Goal: Task Accomplishment & Management: Complete application form

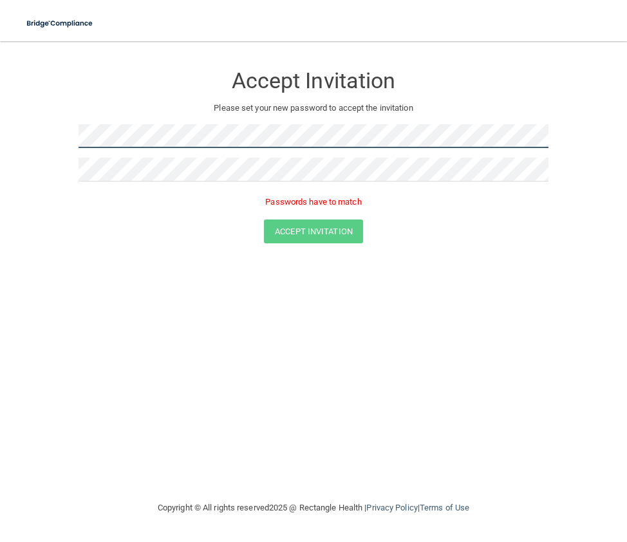
click at [23, 132] on main "Accept Invitation Please set your new password to accept the invitation Passwor…" at bounding box center [313, 291] width 627 height 500
drag, startPoint x: 101, startPoint y: 221, endPoint x: 124, endPoint y: 190, distance: 39.1
click at [102, 221] on div "Accept Invitation" at bounding box center [313, 231] width 594 height 24
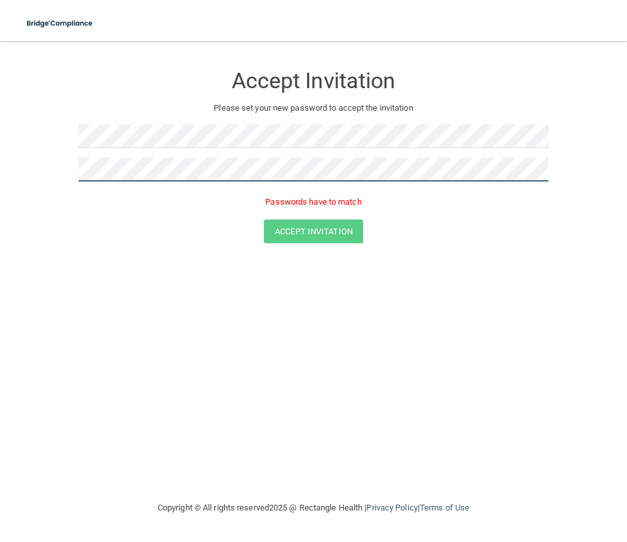
click at [39, 166] on form "Accept Invitation Please set your new password to accept the invitation Passwor…" at bounding box center [313, 156] width 575 height 205
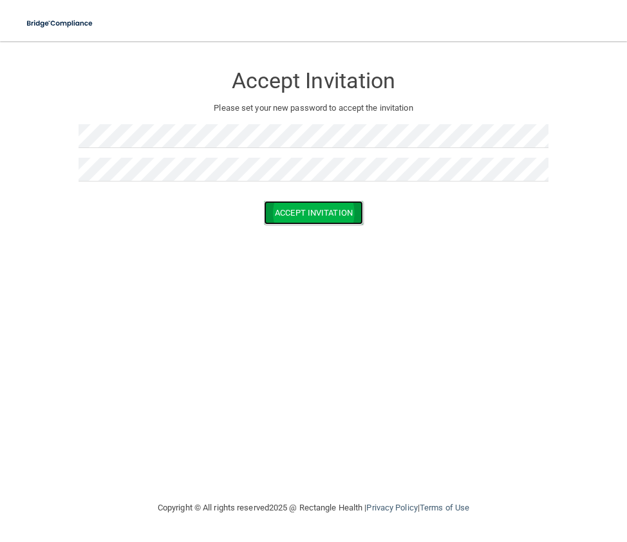
click at [319, 217] on button "Accept Invitation" at bounding box center [313, 213] width 99 height 24
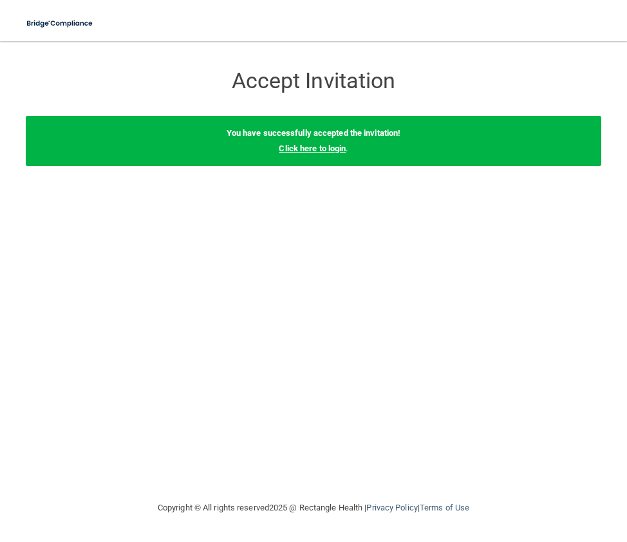
click at [305, 145] on link "Click here to login" at bounding box center [312, 148] width 67 height 10
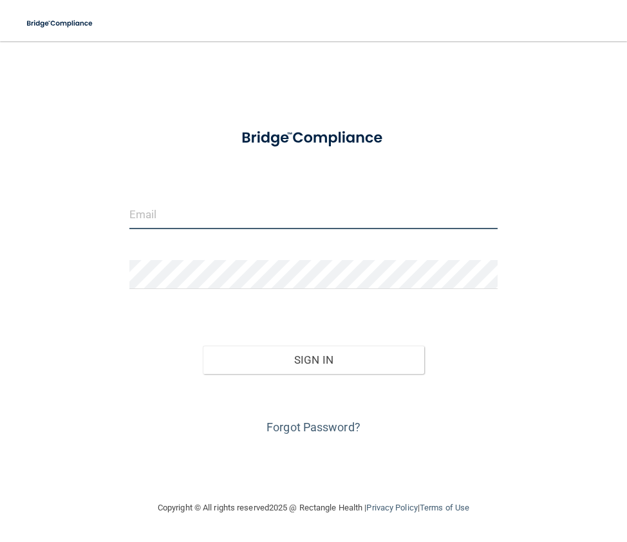
type input "[EMAIL_ADDRESS][DOMAIN_NAME]"
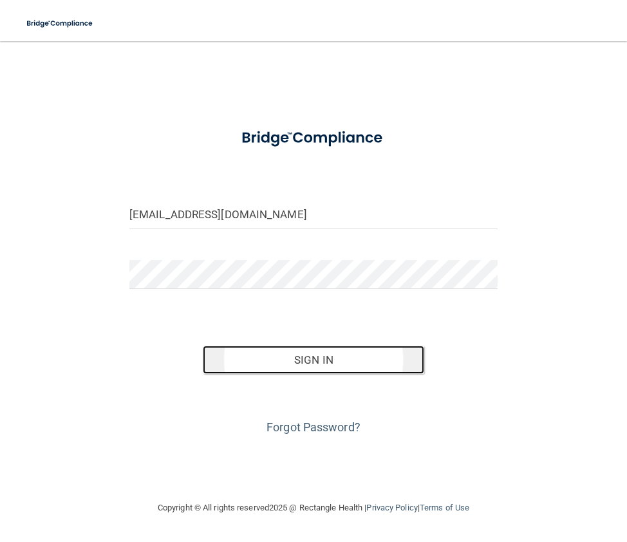
click at [315, 363] on button "Sign In" at bounding box center [313, 359] width 221 height 28
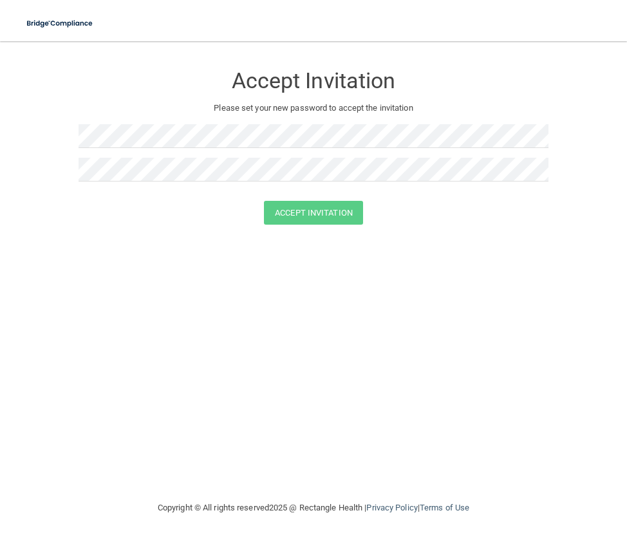
click at [212, 327] on div "Accept Invitation Please set your new password to accept the invitation Accept …" at bounding box center [313, 270] width 575 height 433
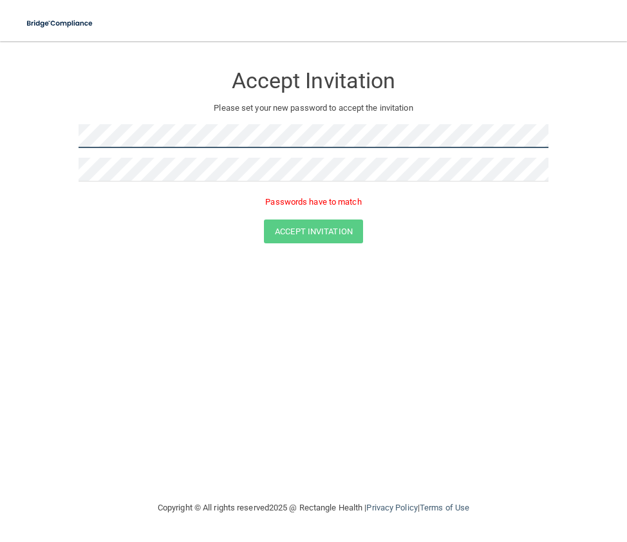
click at [38, 134] on form "Accept Invitation Please set your new password to accept the invitation Passwor…" at bounding box center [313, 156] width 575 height 205
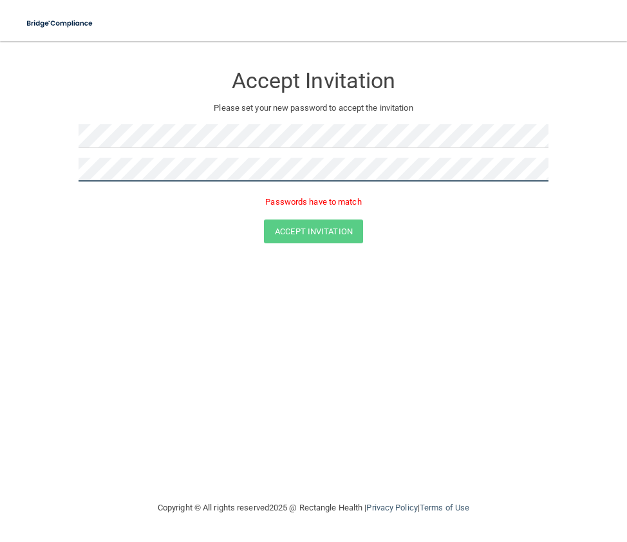
click at [10, 167] on main "Accept Invitation Please set your new password to accept the invitation Passwor…" at bounding box center [313, 291] width 627 height 500
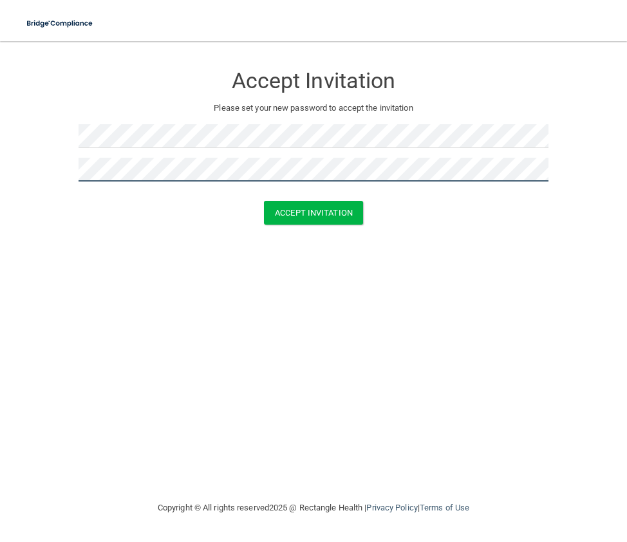
click at [264, 201] on button "Accept Invitation" at bounding box center [313, 213] width 99 height 24
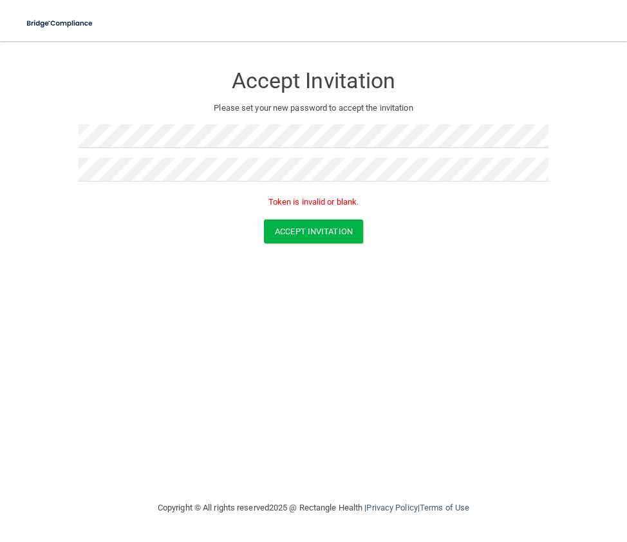
click at [293, 398] on div "Accept Invitation Please set your new password to accept the invitation Token i…" at bounding box center [313, 270] width 575 height 433
click at [294, 234] on button "Accept Invitation" at bounding box center [313, 231] width 99 height 24
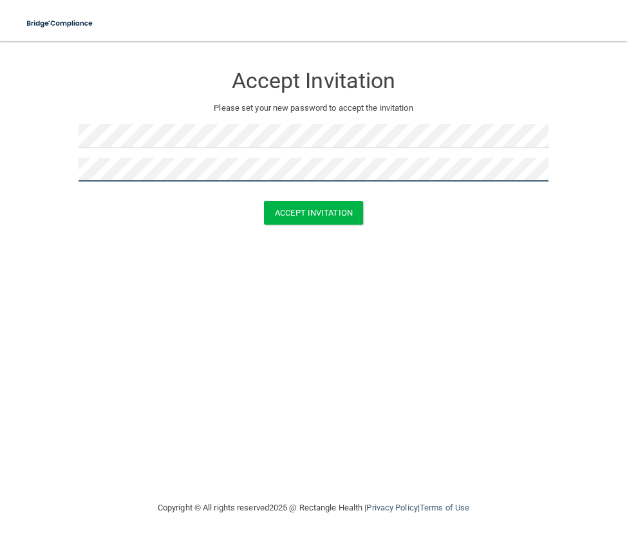
click at [264, 201] on button "Accept Invitation" at bounding box center [313, 213] width 99 height 24
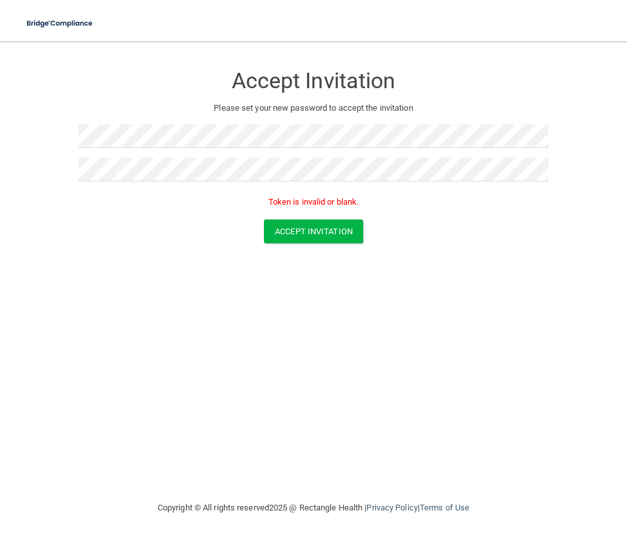
click at [98, 221] on div "Accept Invitation" at bounding box center [313, 231] width 594 height 24
click at [309, 230] on button "Accept Invitation" at bounding box center [313, 231] width 99 height 24
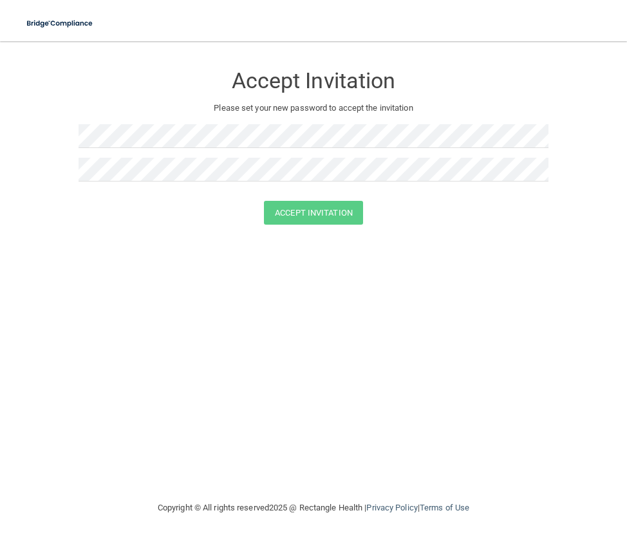
click at [152, 321] on div "Accept Invitation Please set your new password to accept the invitation Accept …" at bounding box center [313, 270] width 575 height 433
click at [297, 354] on div "Accept Invitation Please set your new password to accept the invitation Accept …" at bounding box center [313, 270] width 575 height 433
click at [298, 215] on button "Accept Invitation" at bounding box center [313, 213] width 99 height 24
drag, startPoint x: 82, startPoint y: 224, endPoint x: 92, endPoint y: 187, distance: 38.1
click at [82, 223] on form "Accept Invitation Please set your new password to accept the invitation Accept …" at bounding box center [313, 147] width 575 height 186
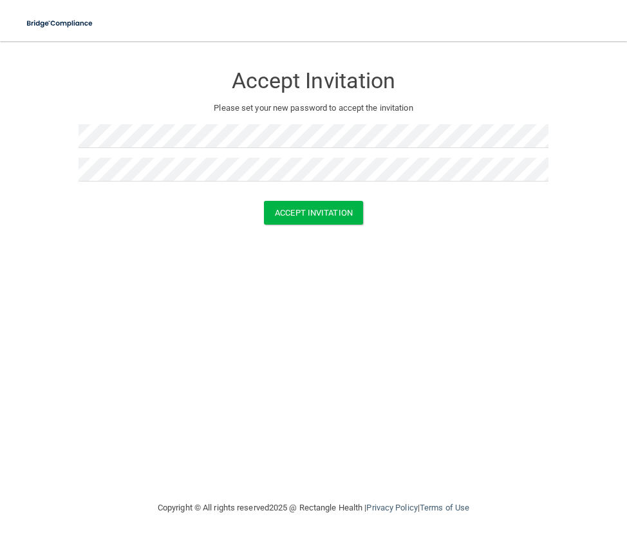
click at [225, 356] on div "Accept Invitation Please set your new password to accept the invitation Accept …" at bounding box center [313, 270] width 575 height 433
click at [307, 205] on button "Accept Invitation" at bounding box center [313, 213] width 99 height 24
click at [109, 250] on div "Accept Invitation Please set your new password to accept the invitation Accept …" at bounding box center [313, 270] width 575 height 433
click at [298, 219] on button "Accept Invitation" at bounding box center [313, 213] width 99 height 24
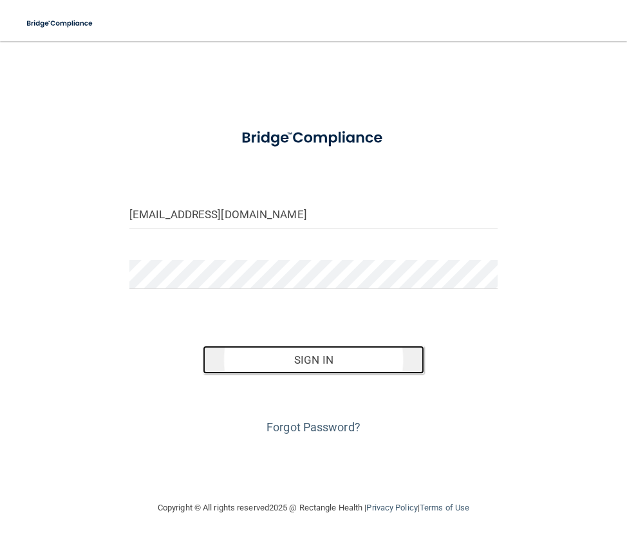
click at [327, 360] on button "Sign In" at bounding box center [313, 359] width 221 height 28
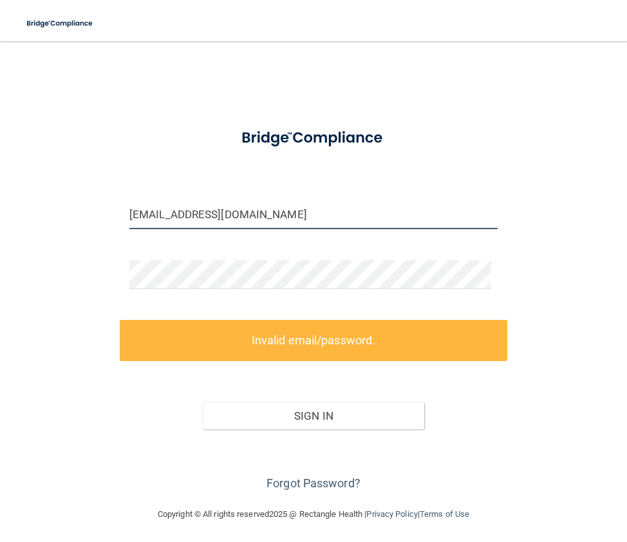
click at [178, 216] on input "jensim108@yahoo.com" at bounding box center [313, 214] width 368 height 29
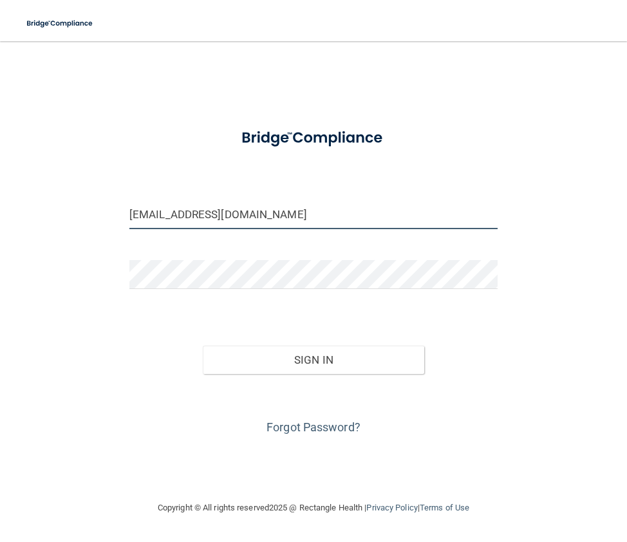
type input "Jennifersoth@yahoo.com"
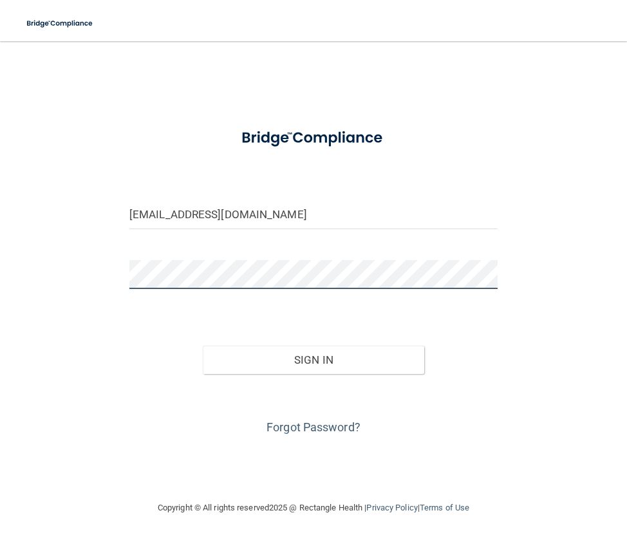
click at [107, 272] on div "Jennifersoth@yahoo.com Invalid email/password. You don't have permission to acc…" at bounding box center [313, 270] width 575 height 433
drag, startPoint x: 116, startPoint y: 335, endPoint x: 128, endPoint y: 339, distance: 13.0
click at [116, 336] on div "Jennifersoth@yahoo.com Invalid email/password. You don't have permission to acc…" at bounding box center [313, 270] width 575 height 433
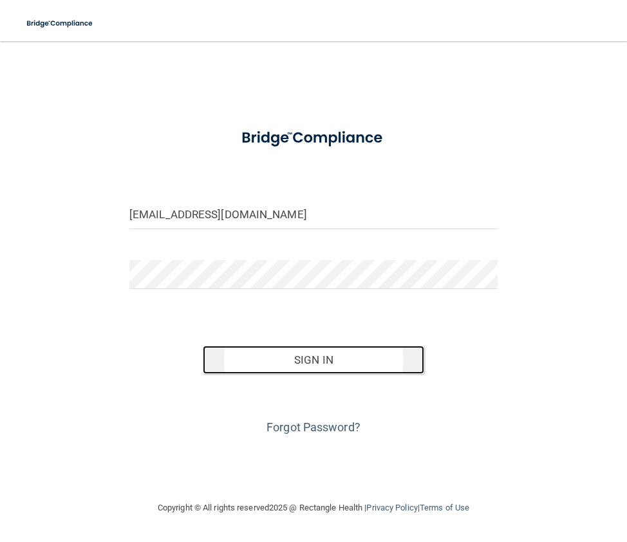
click at [298, 360] on button "Sign In" at bounding box center [313, 359] width 221 height 28
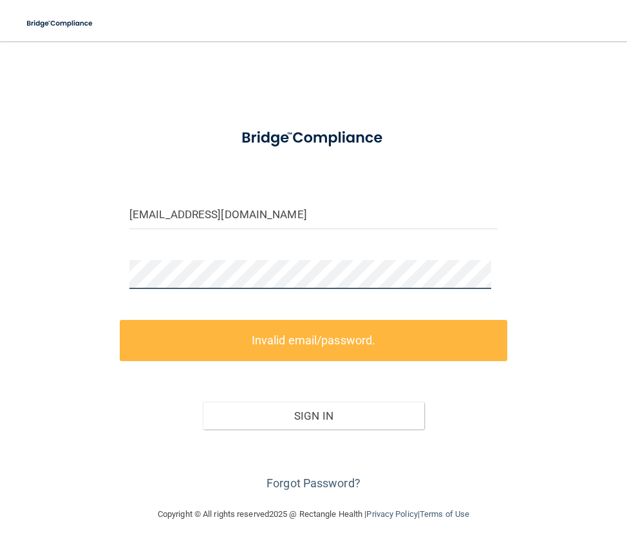
click at [59, 277] on div "Jennifersoth@yahoo.com Invalid email/password. You don't have permission to acc…" at bounding box center [313, 273] width 575 height 439
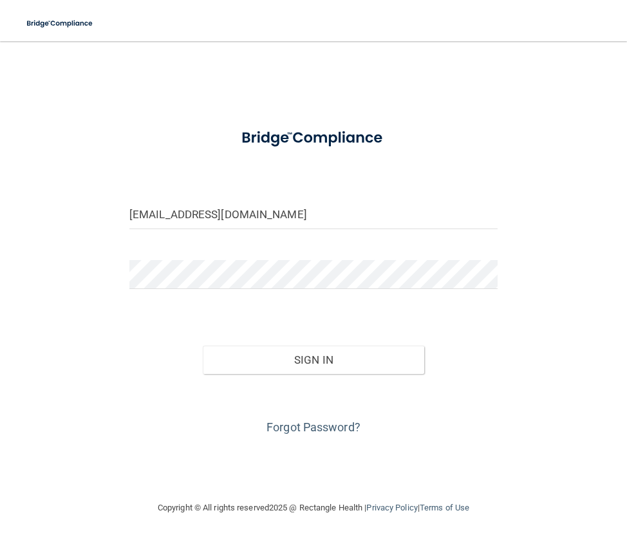
click at [170, 336] on div "Sign In" at bounding box center [313, 347] width 387 height 54
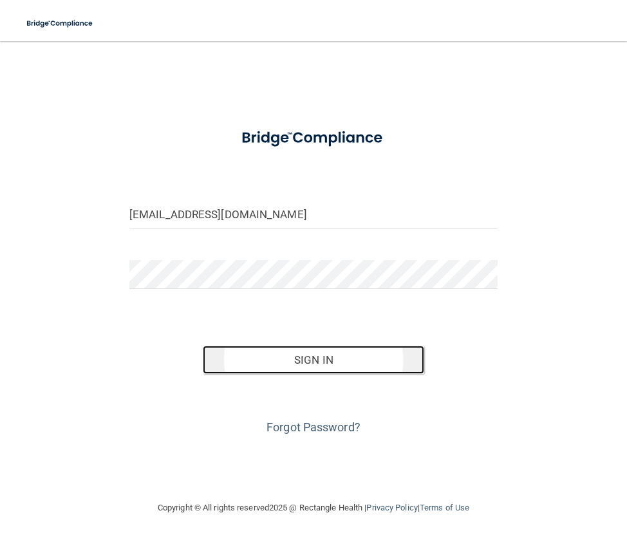
click at [284, 360] on button "Sign In" at bounding box center [313, 359] width 221 height 28
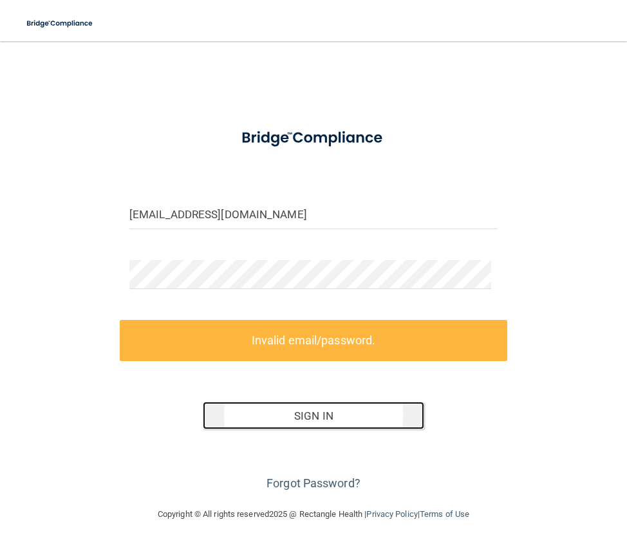
click at [301, 414] on button "Sign In" at bounding box center [313, 415] width 221 height 28
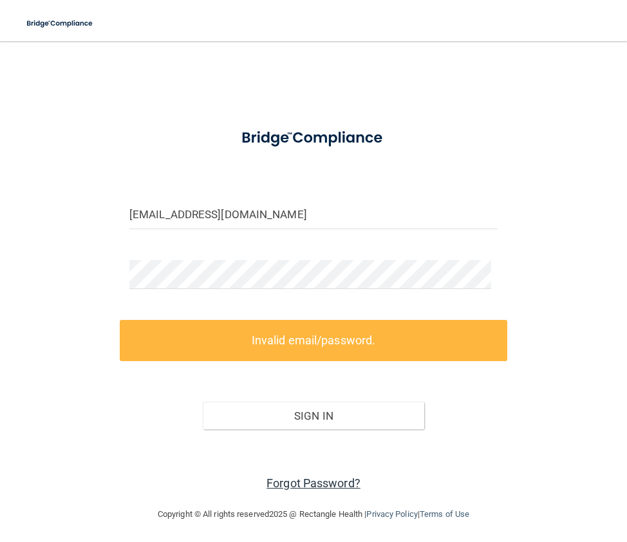
click at [322, 483] on link "Forgot Password?" at bounding box center [313, 483] width 94 height 14
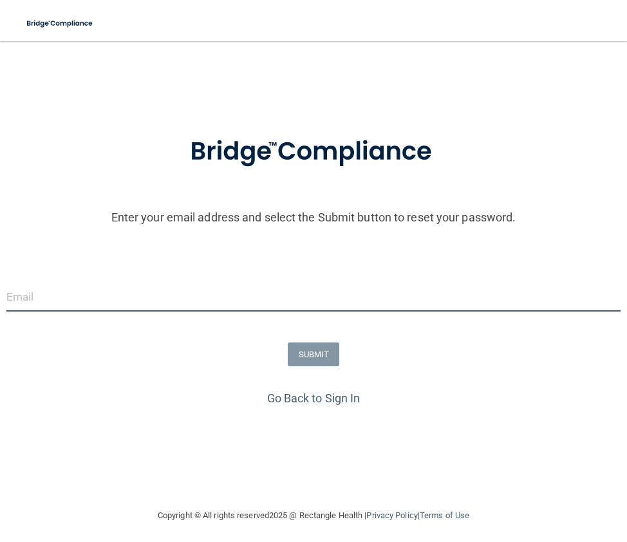
click at [105, 286] on input "email" at bounding box center [313, 296] width 614 height 29
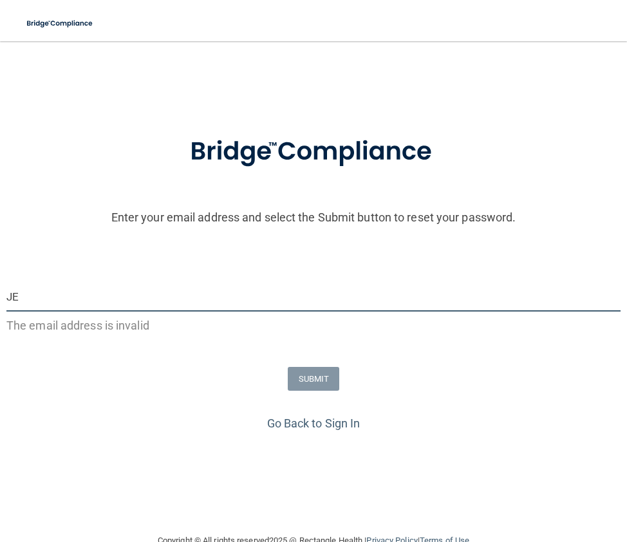
type input "J"
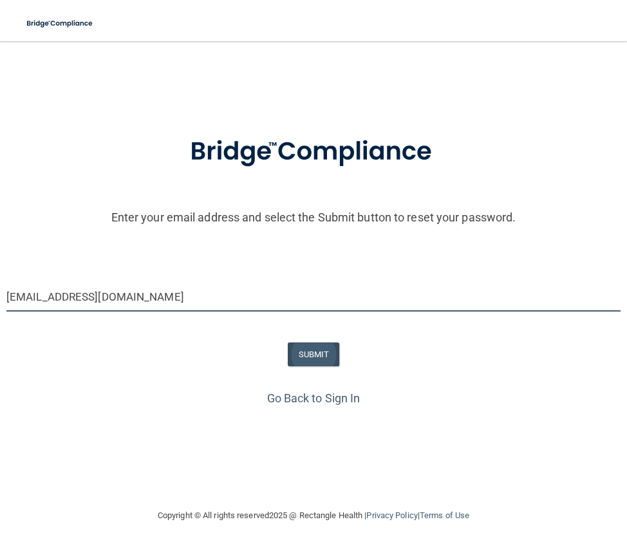
type input "[EMAIL_ADDRESS][DOMAIN_NAME]"
click at [305, 353] on button "SUBMIT" at bounding box center [314, 354] width 52 height 24
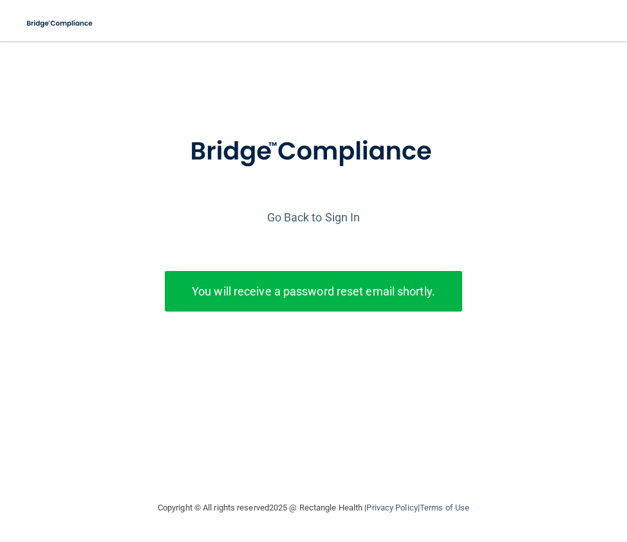
click at [320, 295] on p "You will receive a password reset email shortly." at bounding box center [313, 290] width 278 height 21
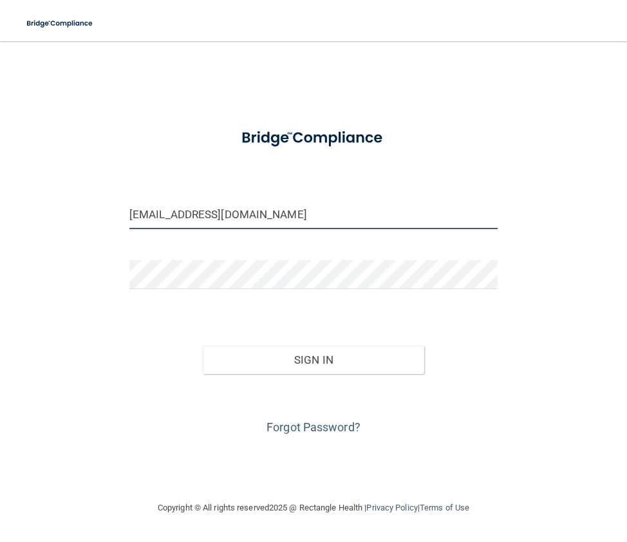
drag, startPoint x: 180, startPoint y: 216, endPoint x: 87, endPoint y: 214, distance: 92.6
click at [87, 214] on div "jensim108@yahoo.com Invalid email/password. You don't have permission to access…" at bounding box center [313, 270] width 575 height 433
type input "[EMAIL_ADDRESS][DOMAIN_NAME]"
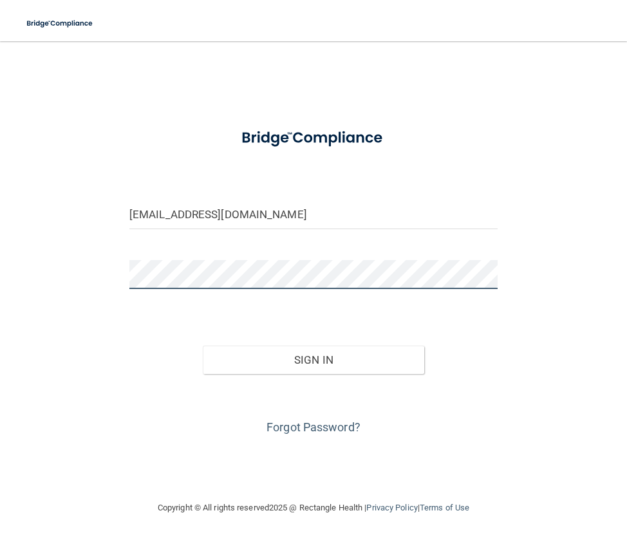
click at [93, 279] on div "jennifersoth@yahoo.com Invalid email/password. You don't have permission to acc…" at bounding box center [313, 270] width 575 height 433
click at [177, 336] on div "Sign In" at bounding box center [313, 347] width 387 height 54
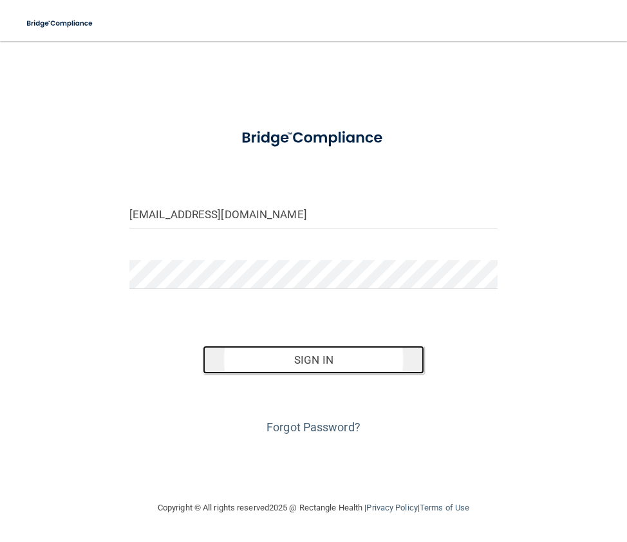
click at [293, 363] on button "Sign In" at bounding box center [313, 359] width 221 height 28
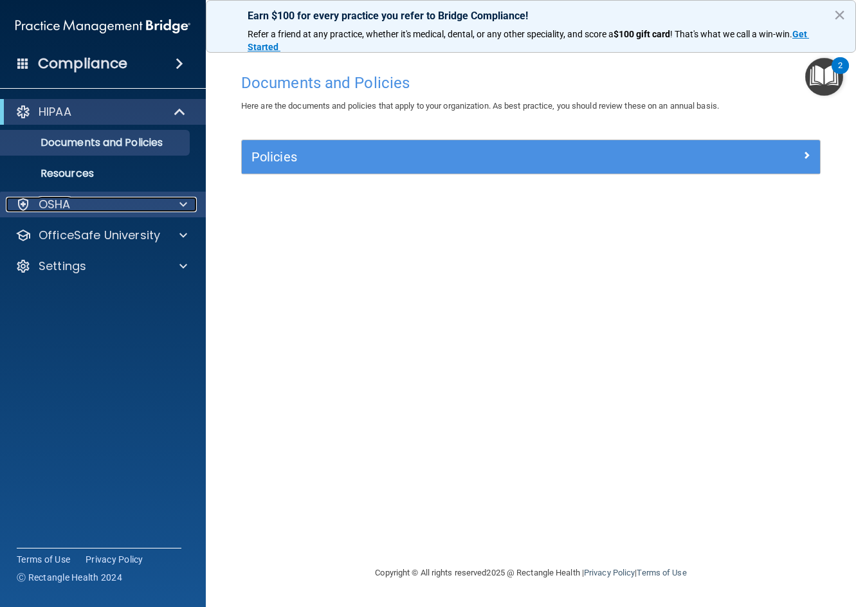
click at [179, 205] on div at bounding box center [181, 204] width 32 height 15
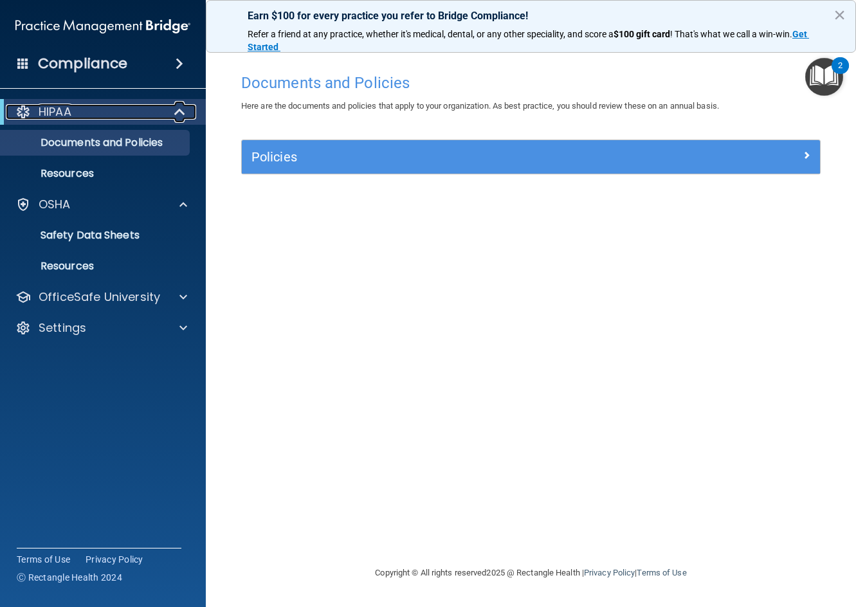
click at [180, 116] on span at bounding box center [181, 111] width 11 height 15
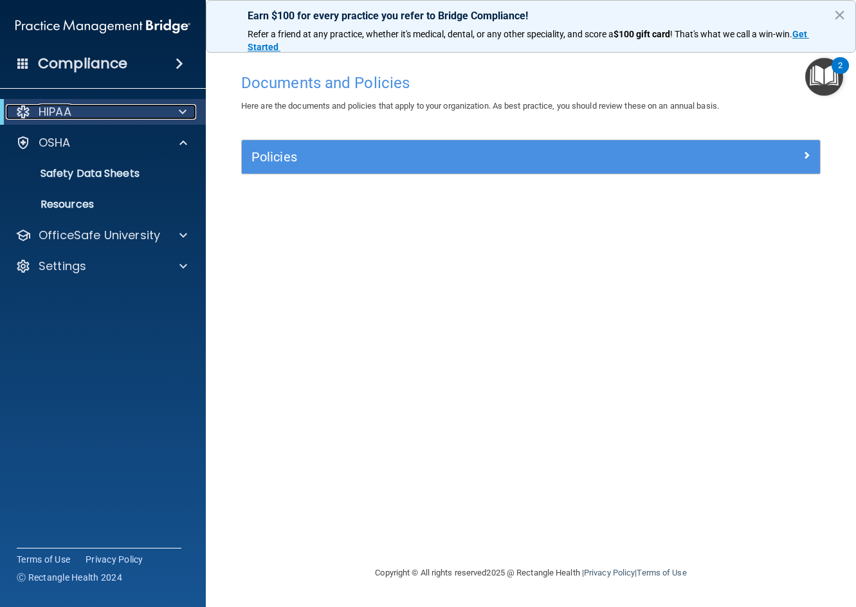
click at [180, 116] on span at bounding box center [183, 111] width 8 height 15
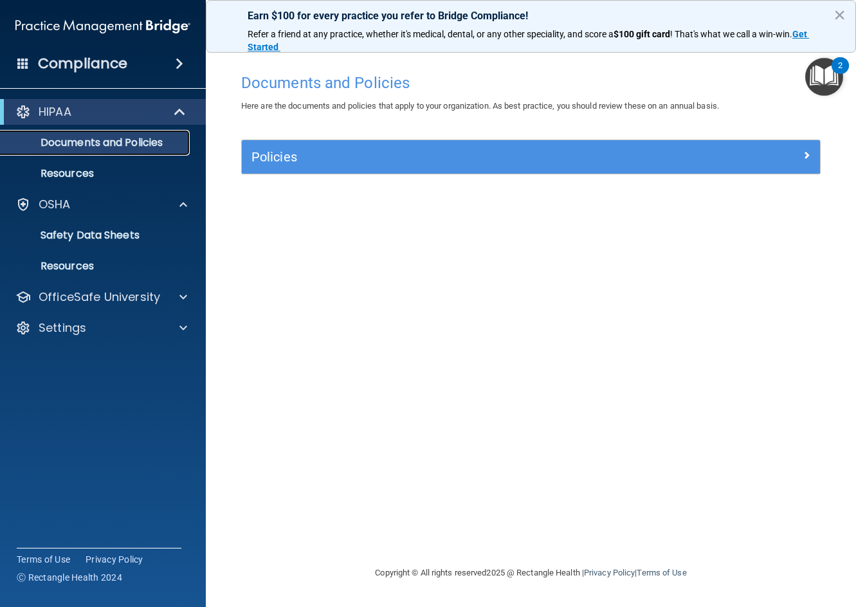
click at [113, 146] on p "Documents and Policies" at bounding box center [96, 142] width 176 height 13
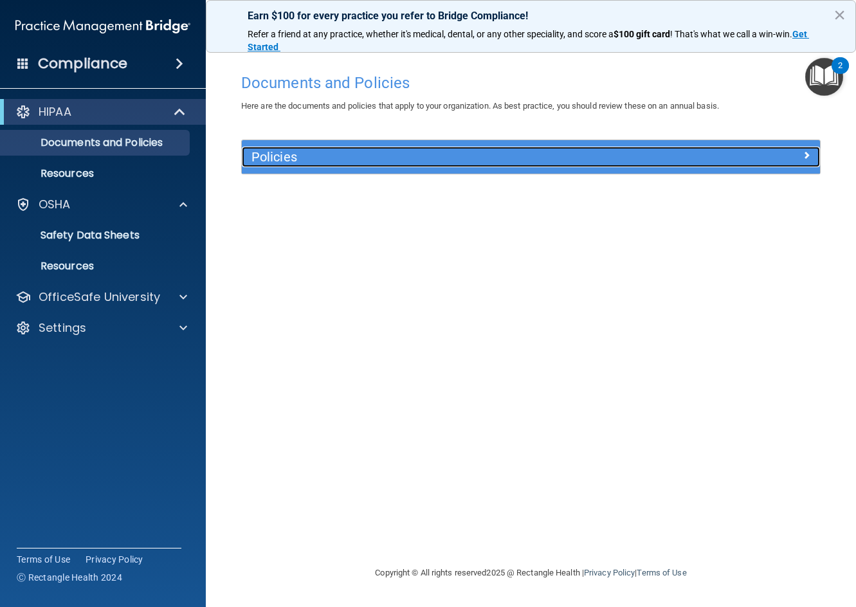
click at [626, 154] on div at bounding box center [747, 154] width 145 height 15
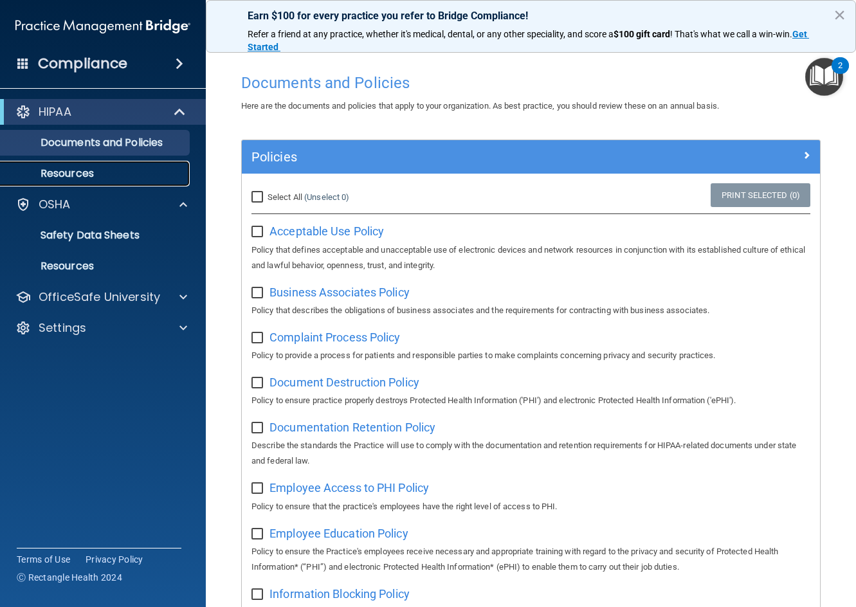
click at [91, 173] on p "Resources" at bounding box center [96, 173] width 176 height 13
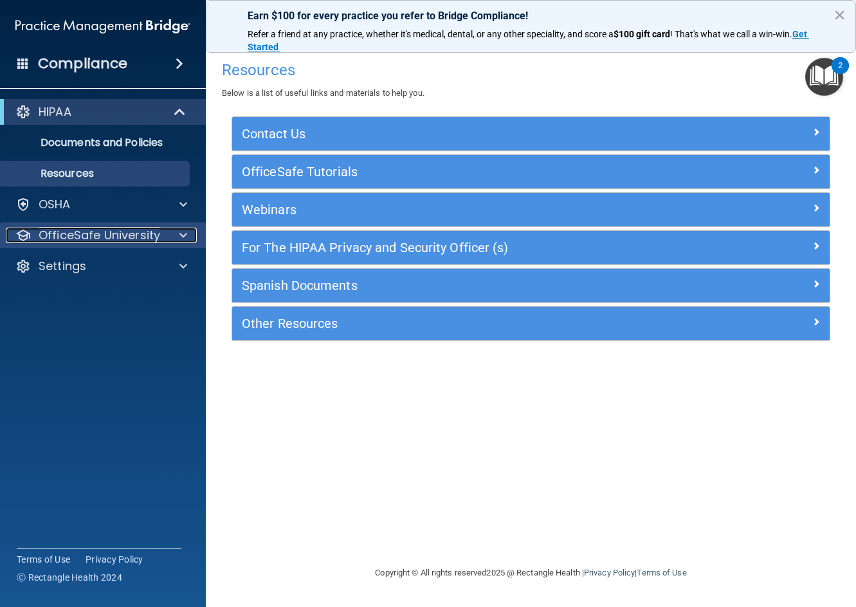
click at [108, 232] on p "OfficeSafe University" at bounding box center [100, 235] width 122 height 15
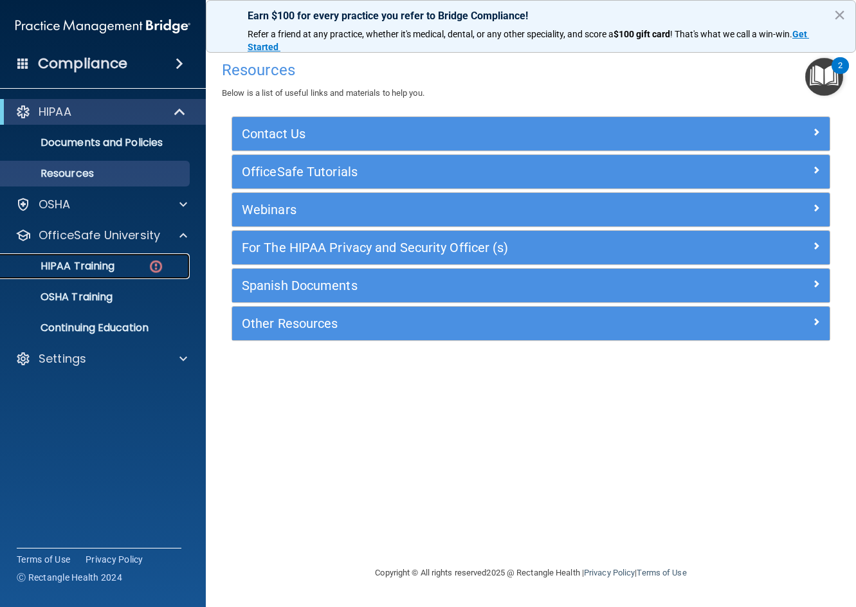
click at [111, 270] on p "HIPAA Training" at bounding box center [61, 266] width 106 height 13
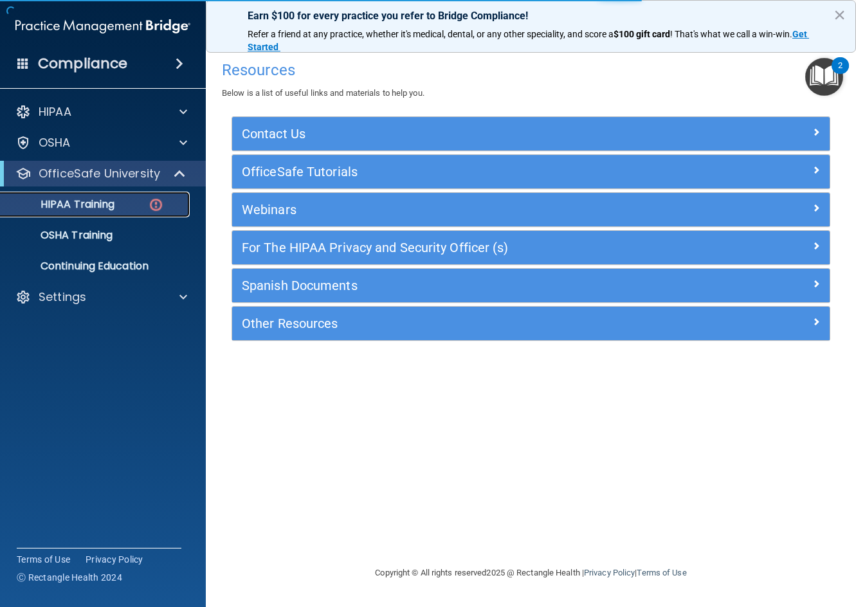
click at [103, 206] on p "HIPAA Training" at bounding box center [61, 204] width 106 height 13
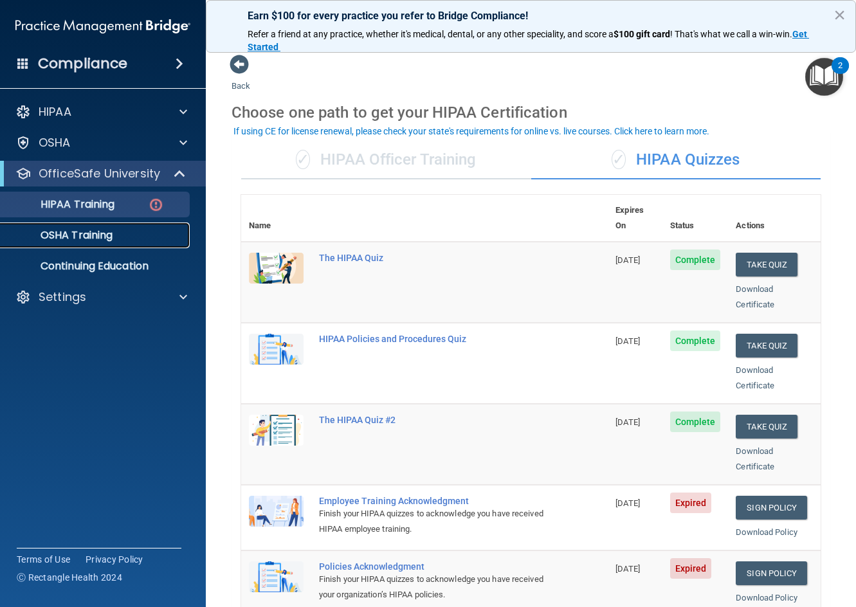
click at [122, 236] on div "OSHA Training" at bounding box center [96, 235] width 176 height 13
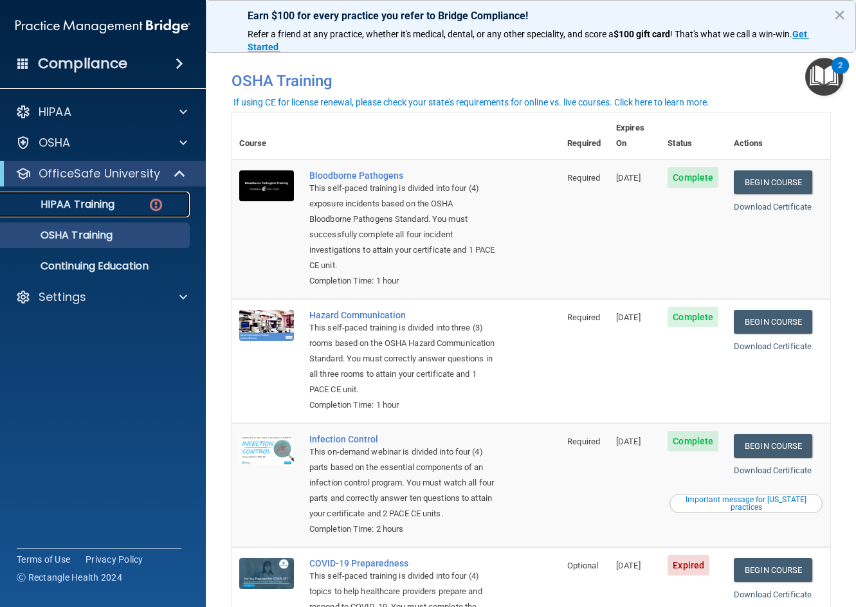
click at [77, 198] on p "HIPAA Training" at bounding box center [61, 204] width 106 height 13
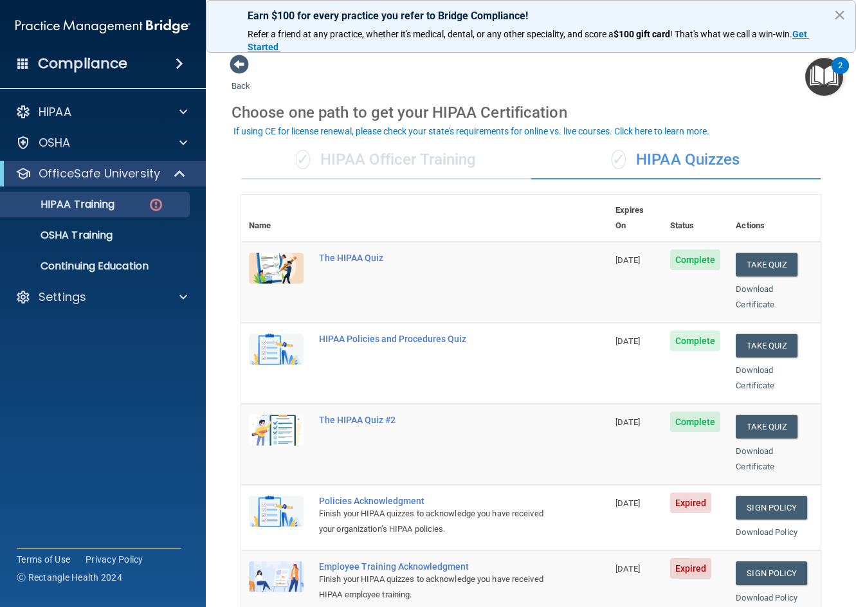
click at [626, 75] on img "Open Resource Center, 2 new notifications" at bounding box center [824, 77] width 38 height 38
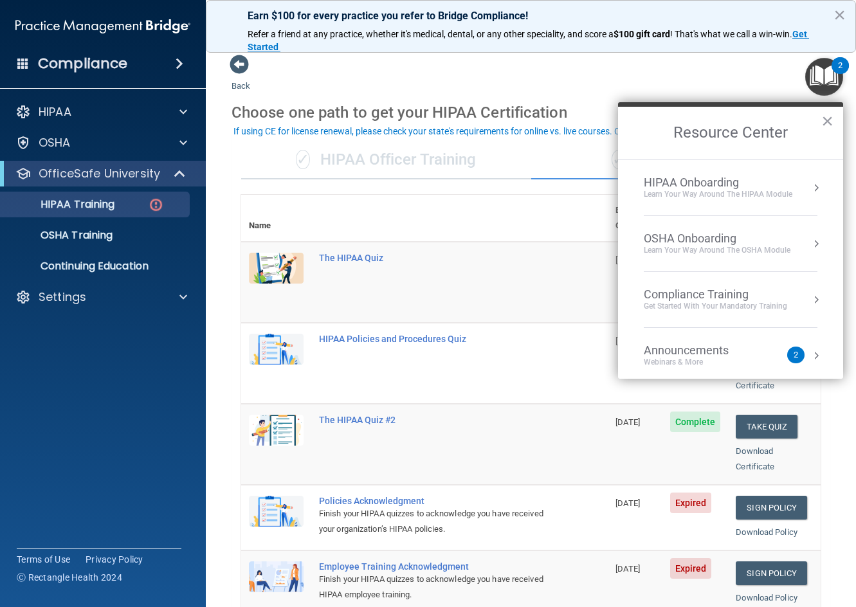
click at [626, 87] on div "Back Choose one path to get your HIPAA Certification ✓ HIPAA Officer Training ✓…" at bounding box center [531, 516] width 599 height 925
click at [626, 120] on button "×" at bounding box center [827, 121] width 12 height 21
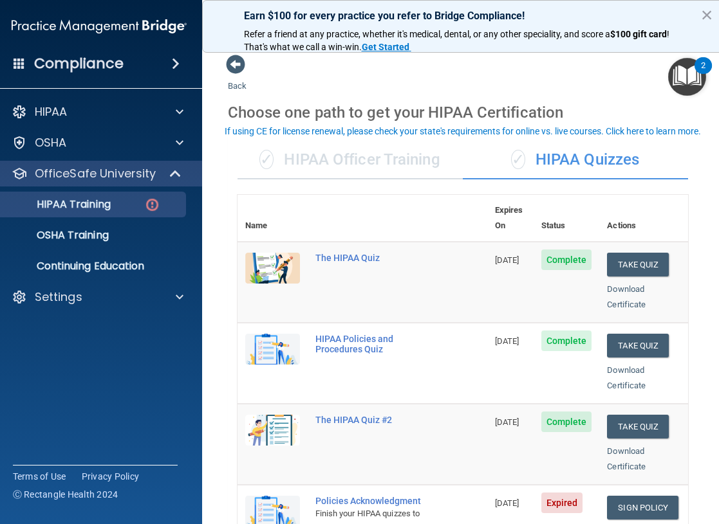
click at [273, 156] on div "✓ HIPAA Officer Training" at bounding box center [349, 160] width 225 height 39
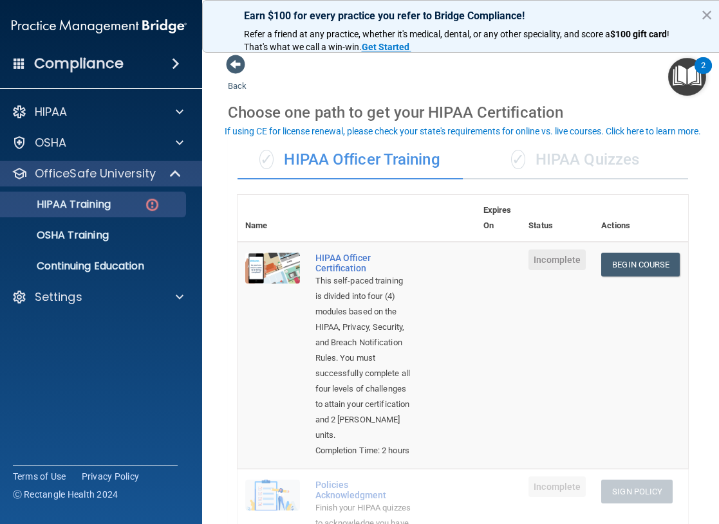
click at [586, 167] on div "✓ HIPAA Quizzes" at bounding box center [575, 160] width 225 height 39
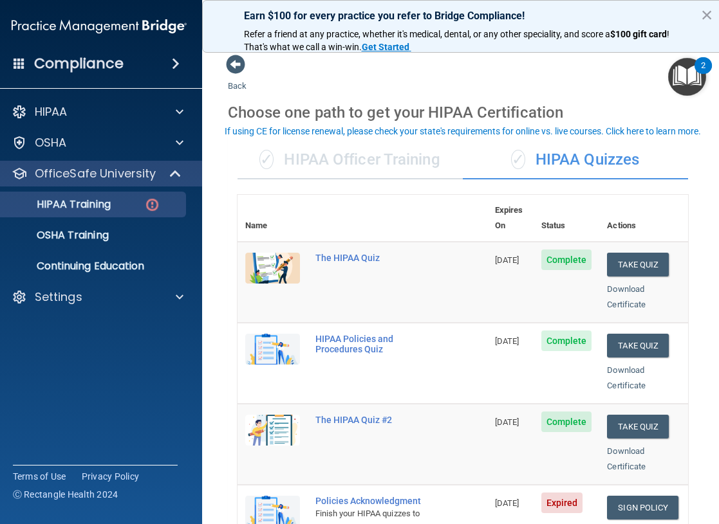
click at [373, 159] on div "✓ HIPAA Officer Training" at bounding box center [349, 160] width 225 height 39
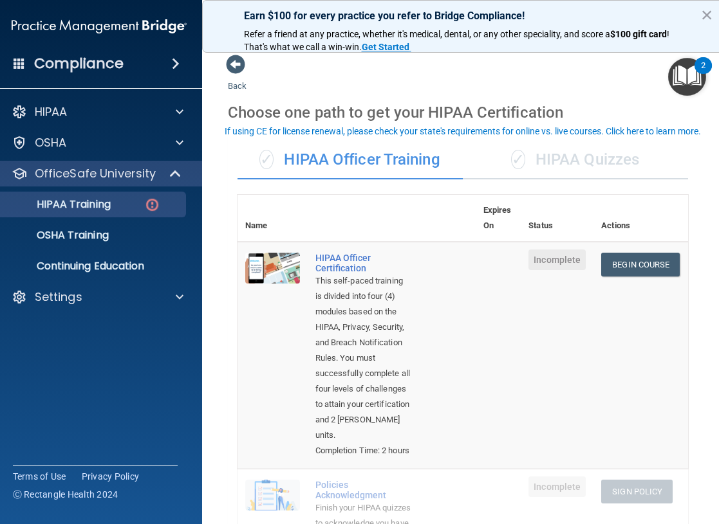
click at [538, 160] on div "✓ HIPAA Quizzes" at bounding box center [575, 160] width 225 height 39
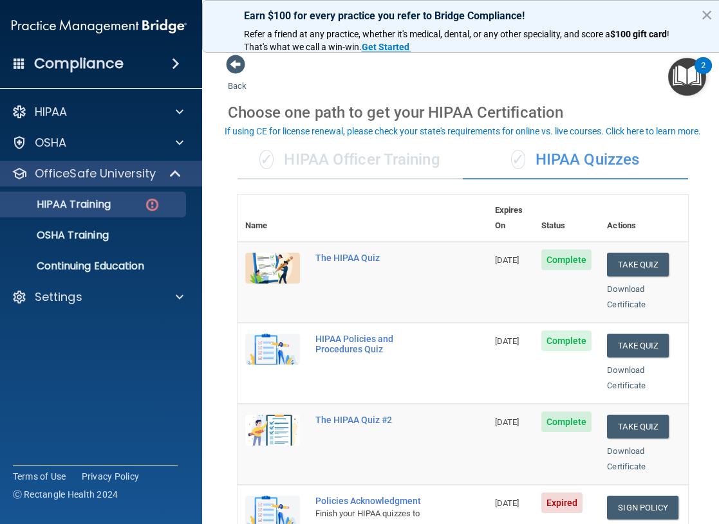
click at [367, 154] on div "✓ HIPAA Officer Training" at bounding box center [349, 160] width 225 height 39
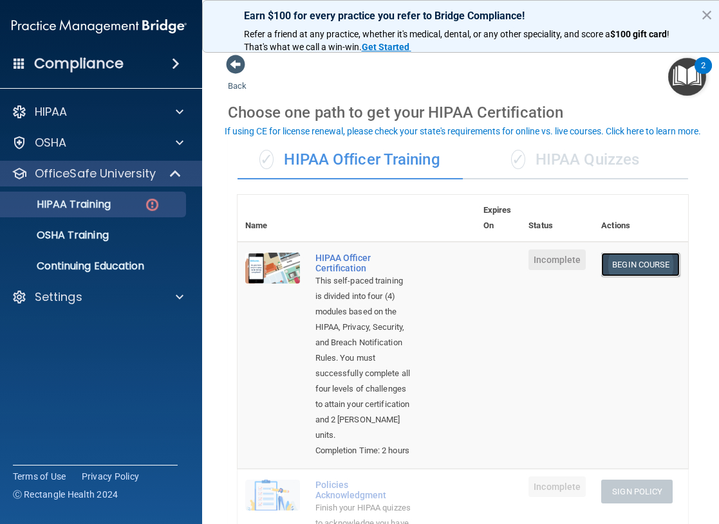
click at [626, 258] on link "Begin Course" at bounding box center [640, 265] width 78 height 24
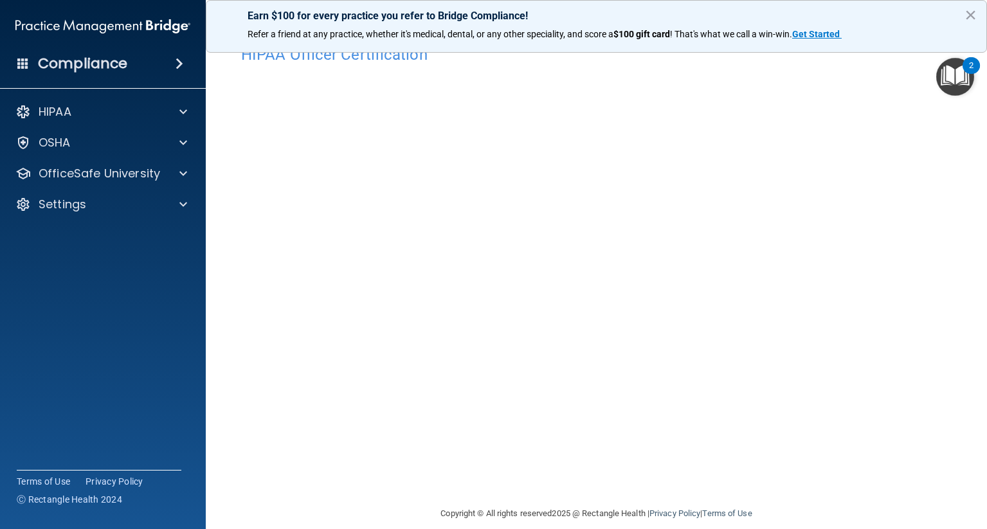
scroll to position [44, 0]
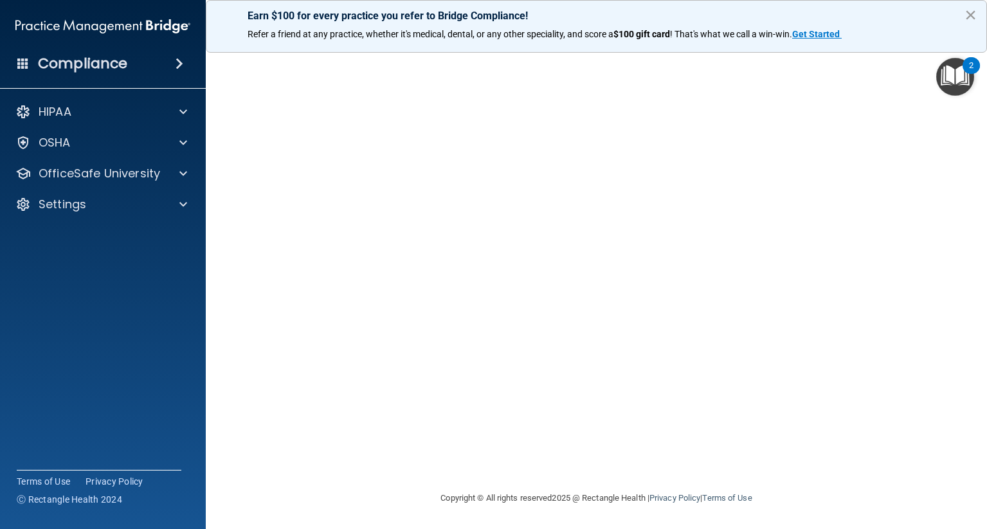
click at [718, 15] on button "×" at bounding box center [971, 15] width 12 height 21
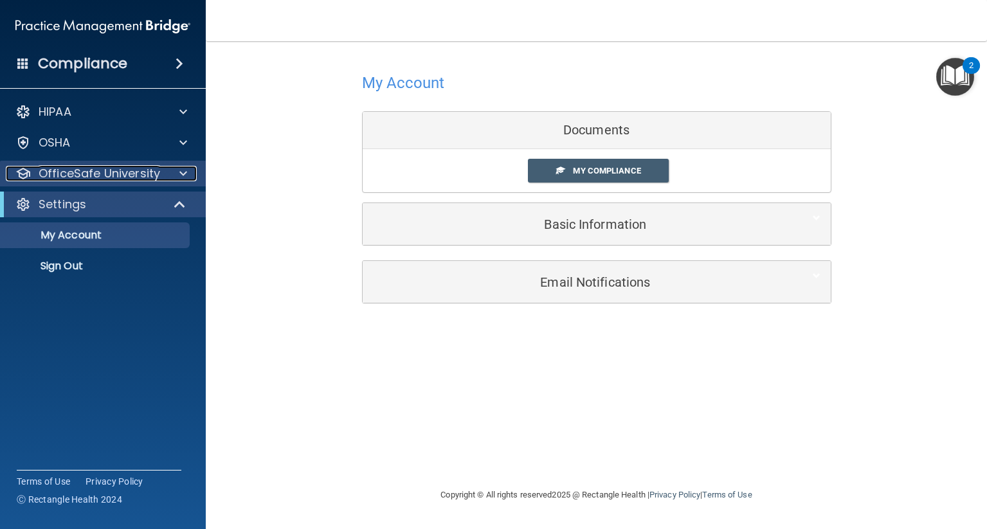
click at [181, 172] on span at bounding box center [183, 173] width 8 height 15
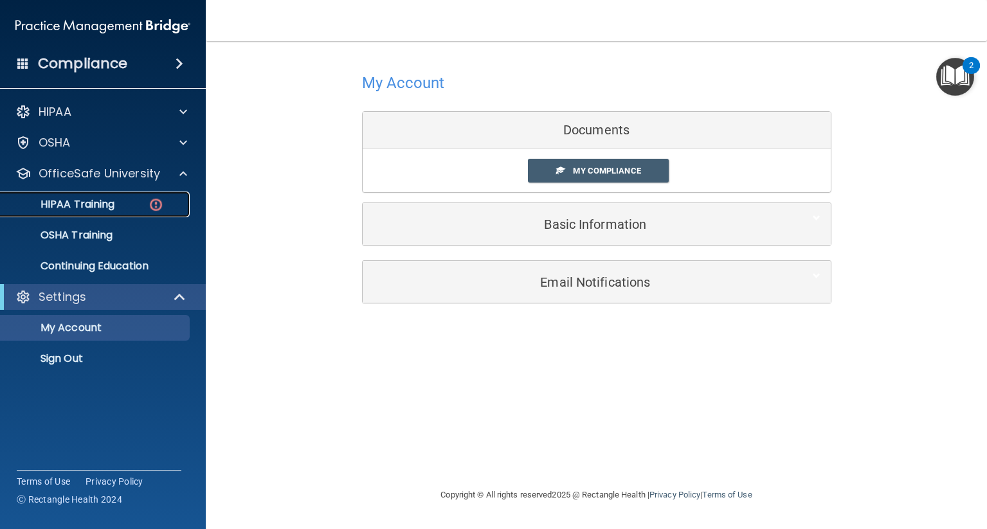
click at [98, 203] on p "HIPAA Training" at bounding box center [61, 204] width 106 height 13
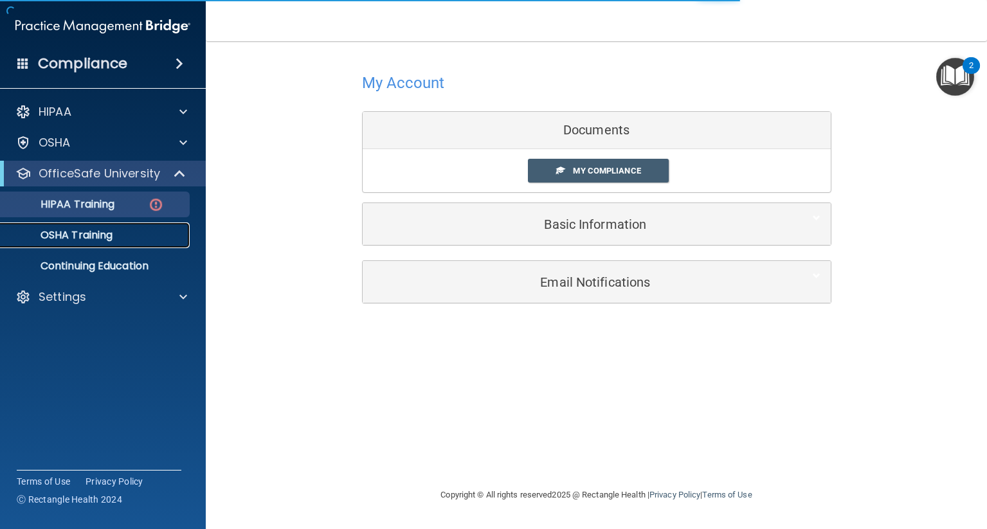
click at [91, 232] on p "OSHA Training" at bounding box center [60, 235] width 104 height 13
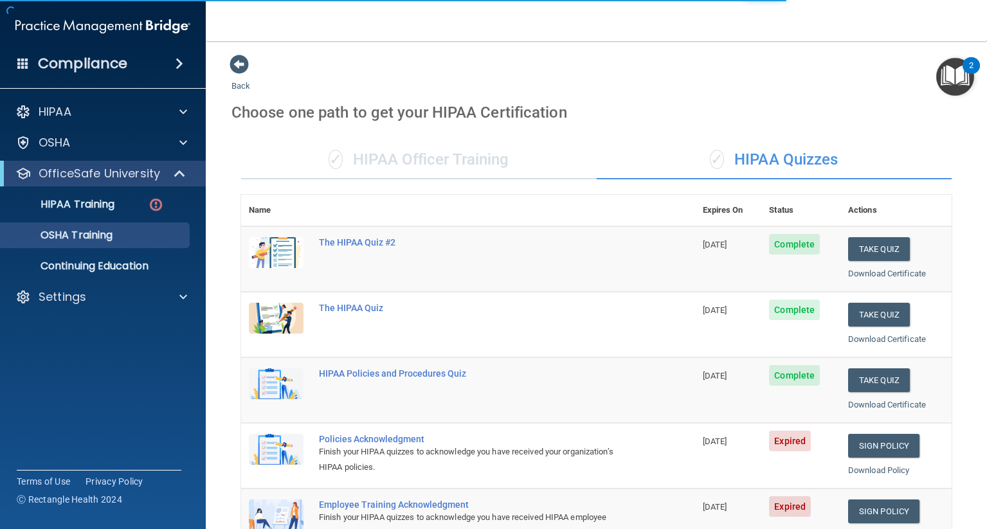
click at [398, 168] on div "✓ HIPAA Officer Training" at bounding box center [419, 160] width 356 height 39
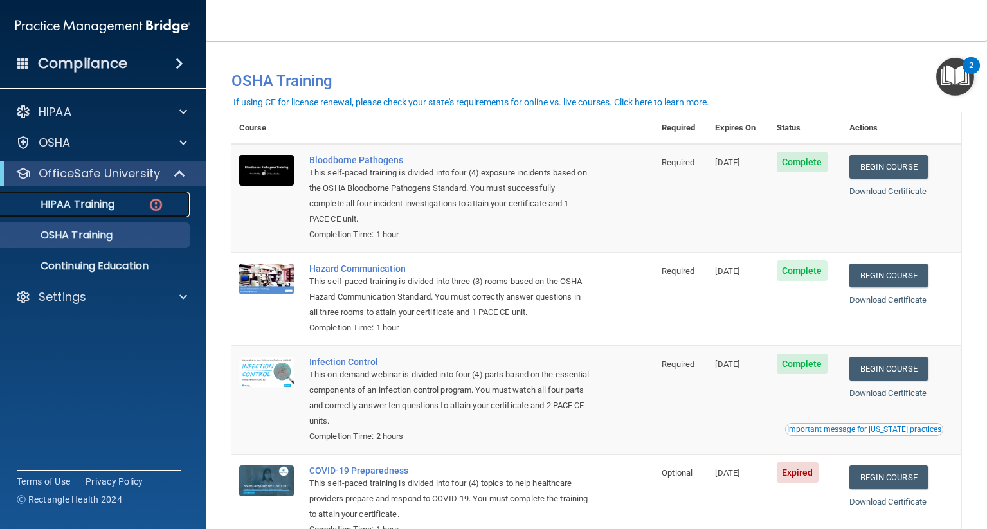
click at [86, 205] on p "HIPAA Training" at bounding box center [61, 204] width 106 height 13
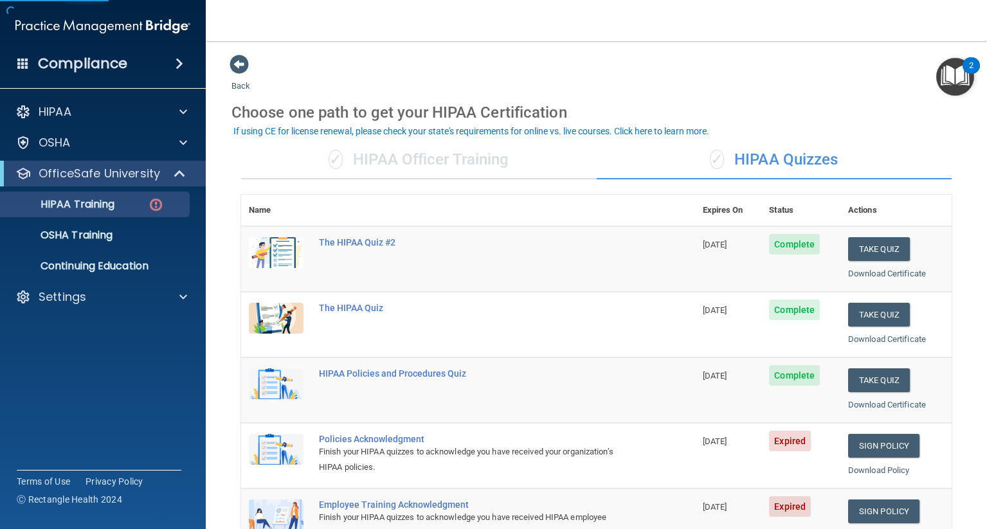
click at [403, 161] on div "✓ HIPAA Officer Training" at bounding box center [419, 160] width 356 height 39
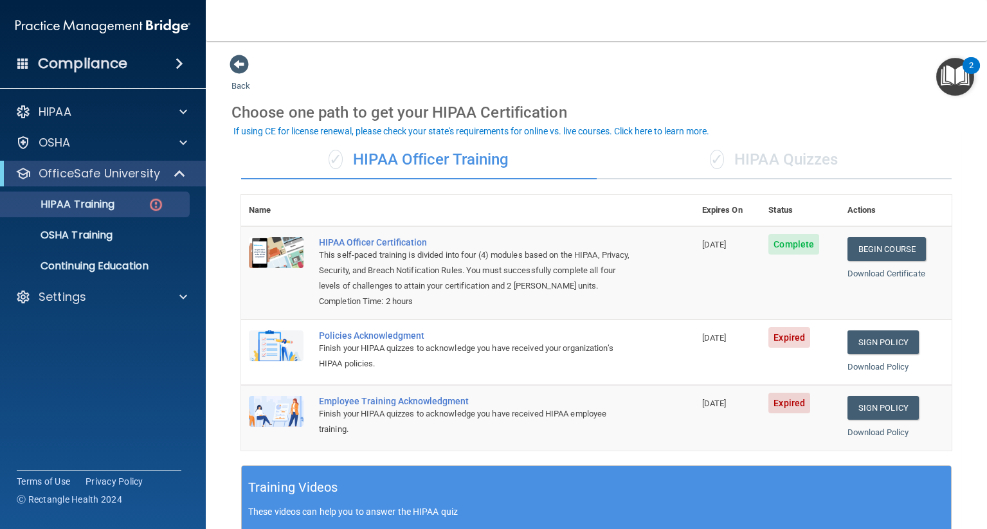
click at [718, 154] on div "✓ HIPAA Quizzes" at bounding box center [775, 160] width 356 height 39
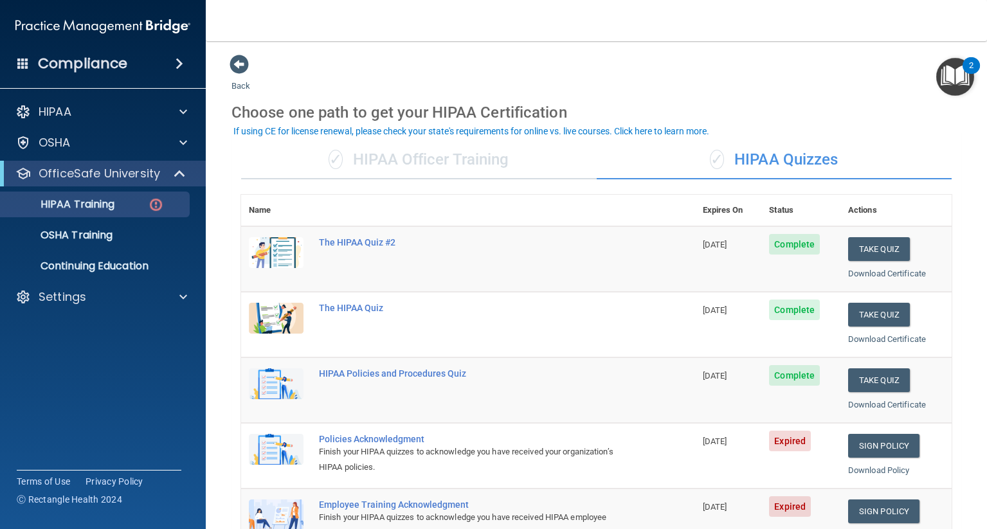
click at [389, 160] on div "✓ HIPAA Officer Training" at bounding box center [419, 160] width 356 height 39
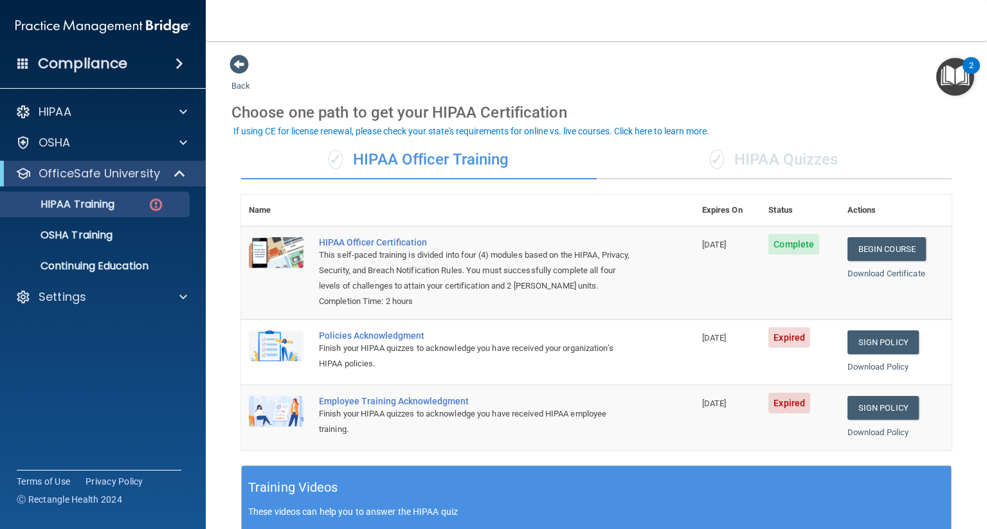
click at [718, 154] on div "✓ HIPAA Quizzes" at bounding box center [775, 160] width 356 height 39
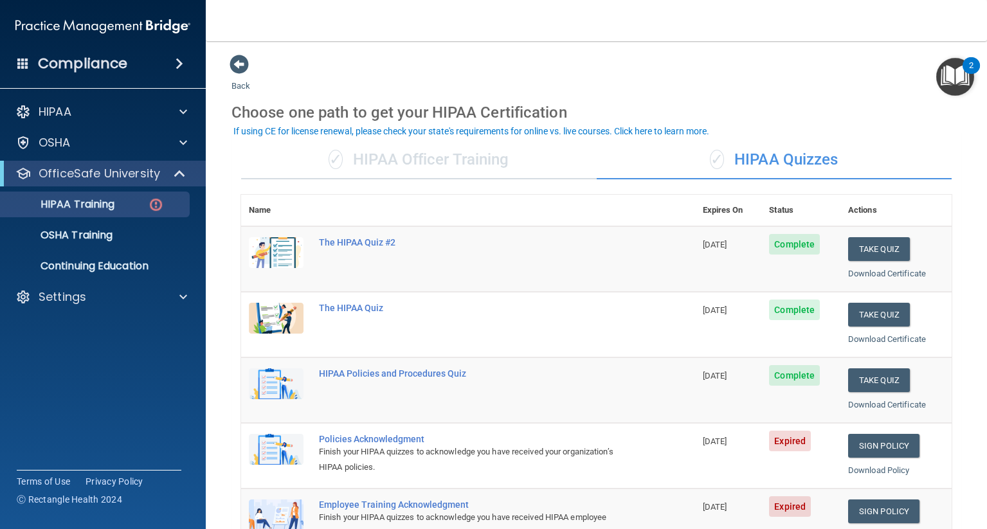
click at [365, 156] on div "✓ HIPAA Officer Training" at bounding box center [419, 160] width 356 height 39
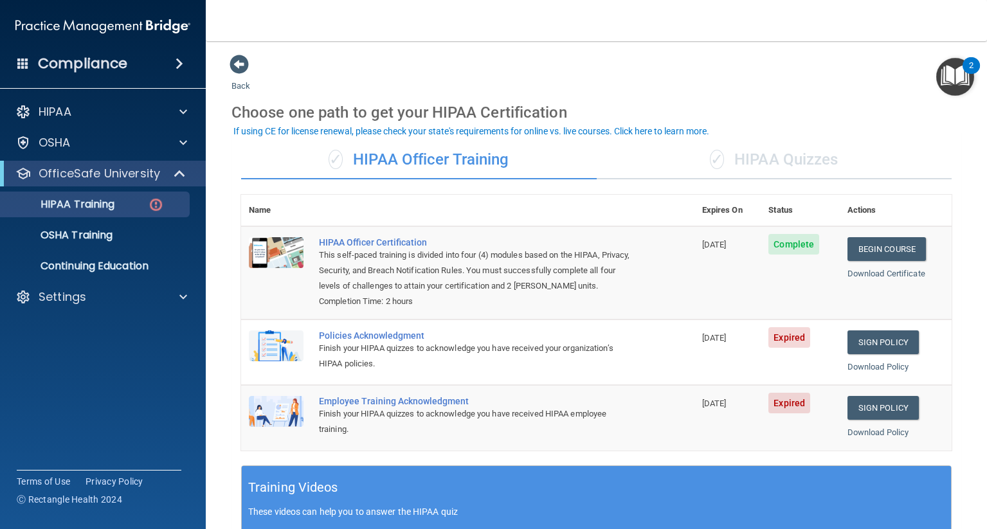
click at [718, 167] on div "✓ HIPAA Quizzes" at bounding box center [775, 160] width 356 height 39
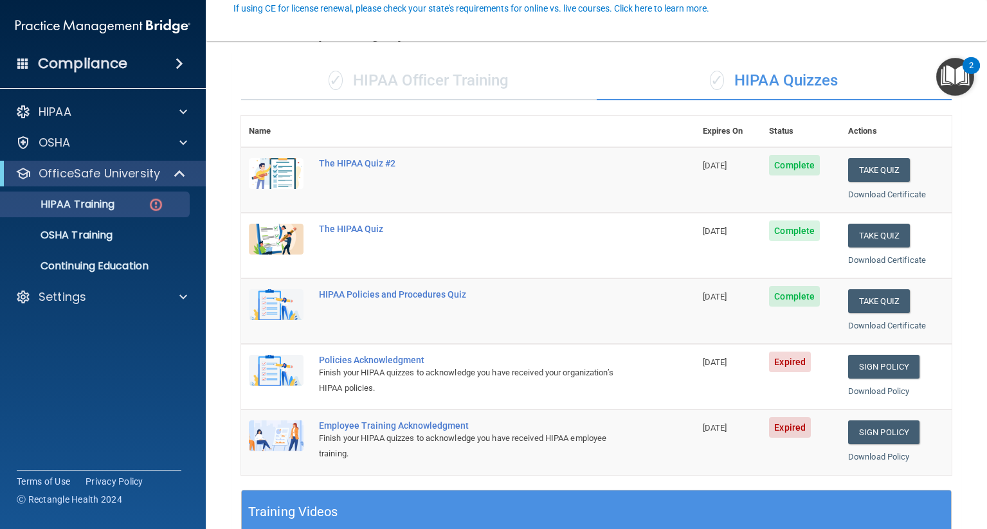
scroll to position [129, 0]
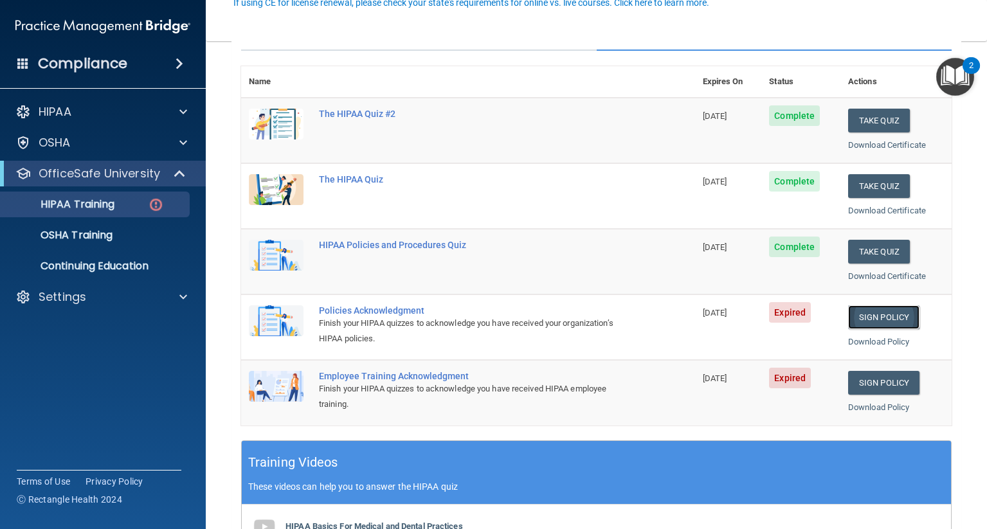
click at [718, 310] on link "Sign Policy" at bounding box center [884, 318] width 71 height 24
click at [718, 381] on link "Sign Policy" at bounding box center [884, 383] width 71 height 24
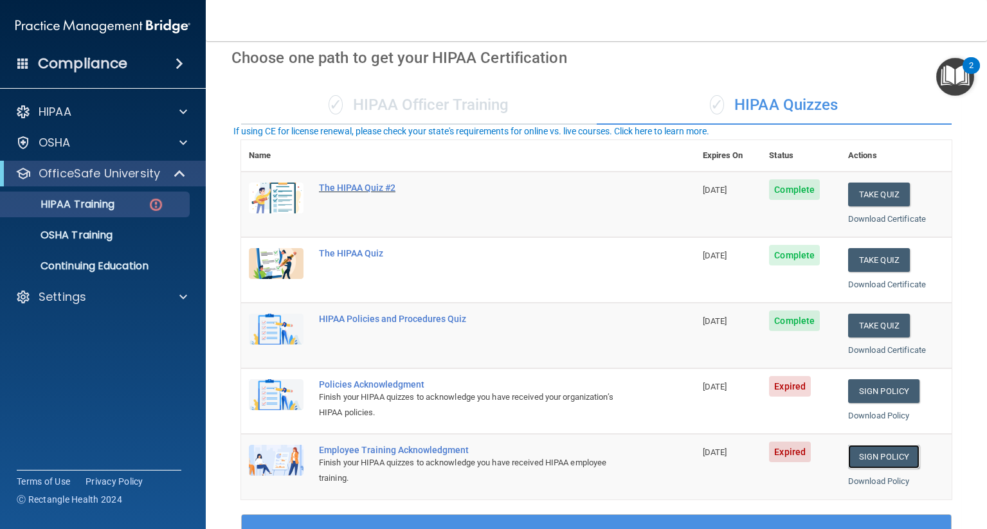
scroll to position [0, 0]
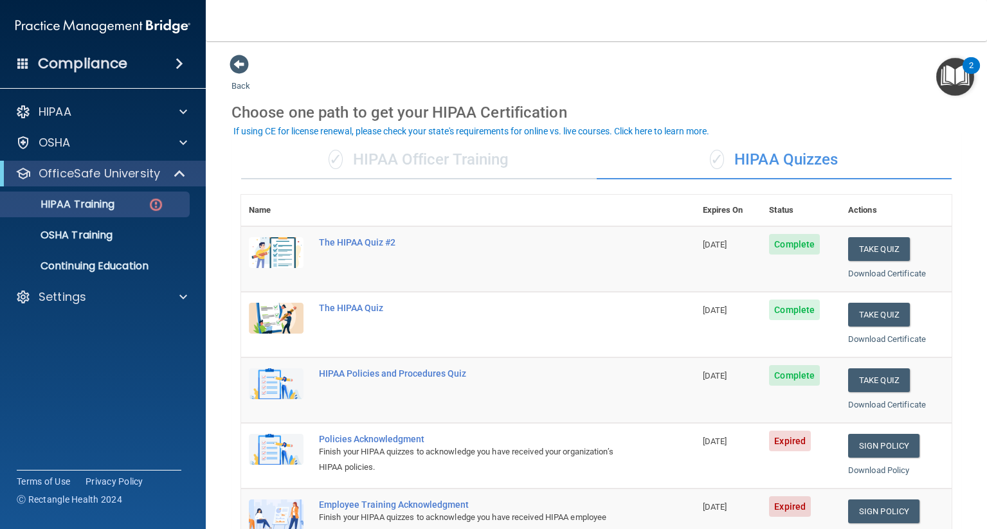
click at [436, 155] on div "✓ HIPAA Officer Training" at bounding box center [419, 160] width 356 height 39
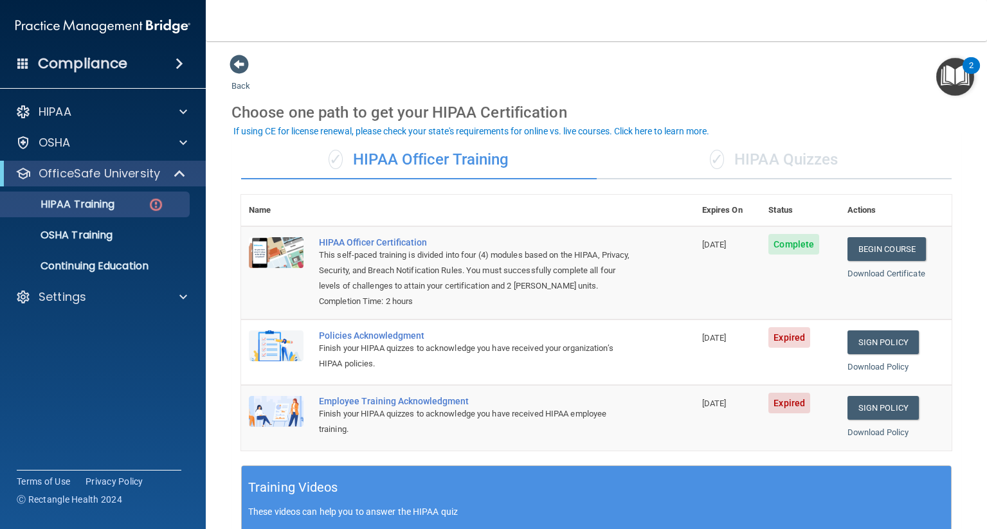
click at [718, 150] on div "✓ HIPAA Quizzes" at bounding box center [775, 160] width 356 height 39
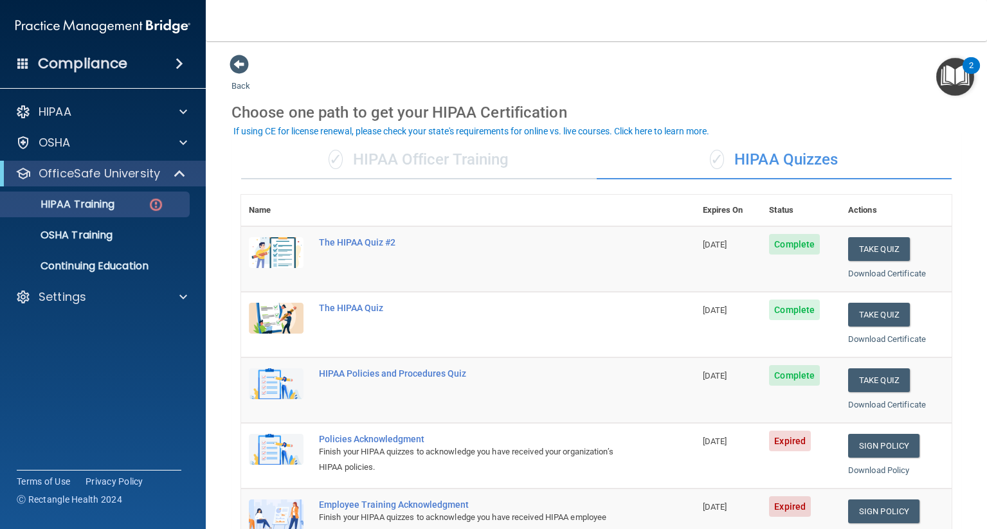
click at [427, 165] on div "✓ HIPAA Officer Training" at bounding box center [419, 160] width 356 height 39
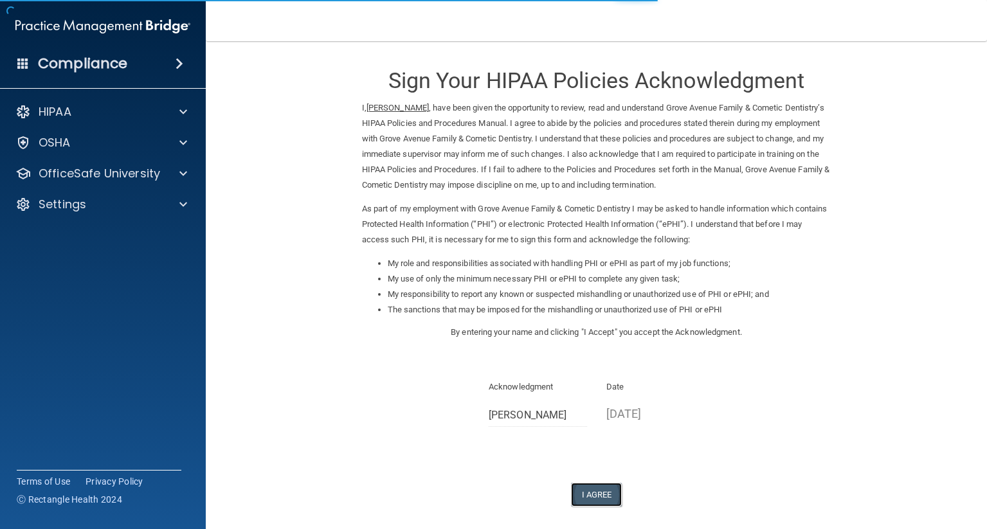
click at [592, 496] on button "I Agree" at bounding box center [596, 495] width 51 height 24
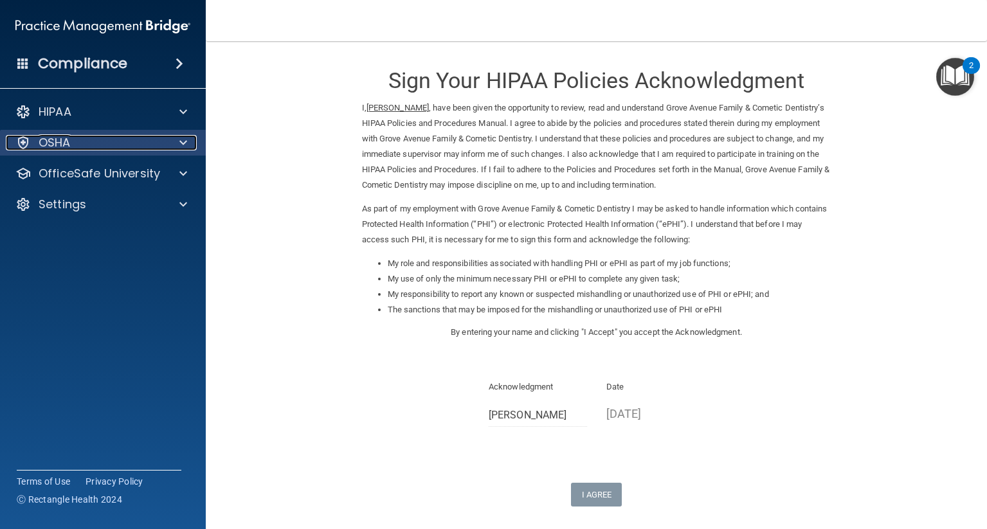
click at [189, 149] on div at bounding box center [181, 142] width 32 height 15
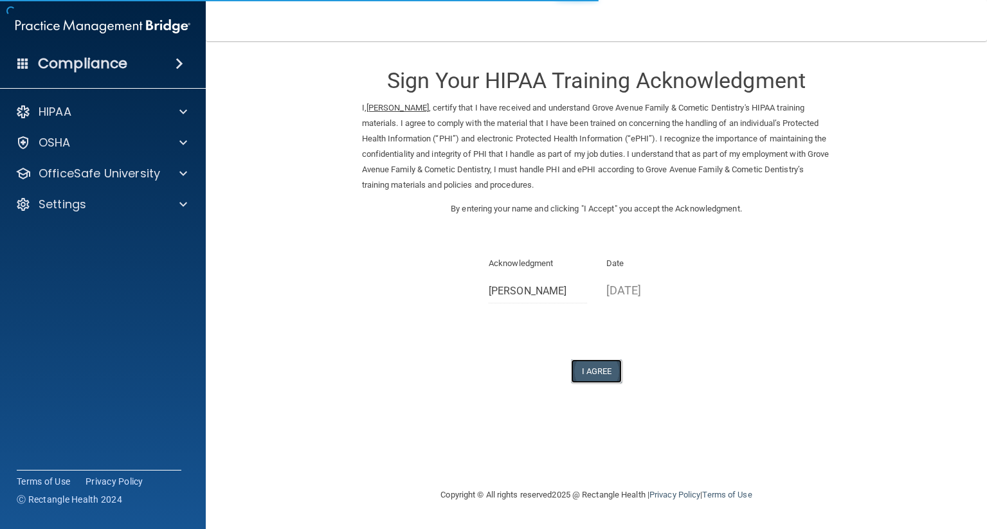
click at [599, 368] on button "I Agree" at bounding box center [596, 372] width 51 height 24
